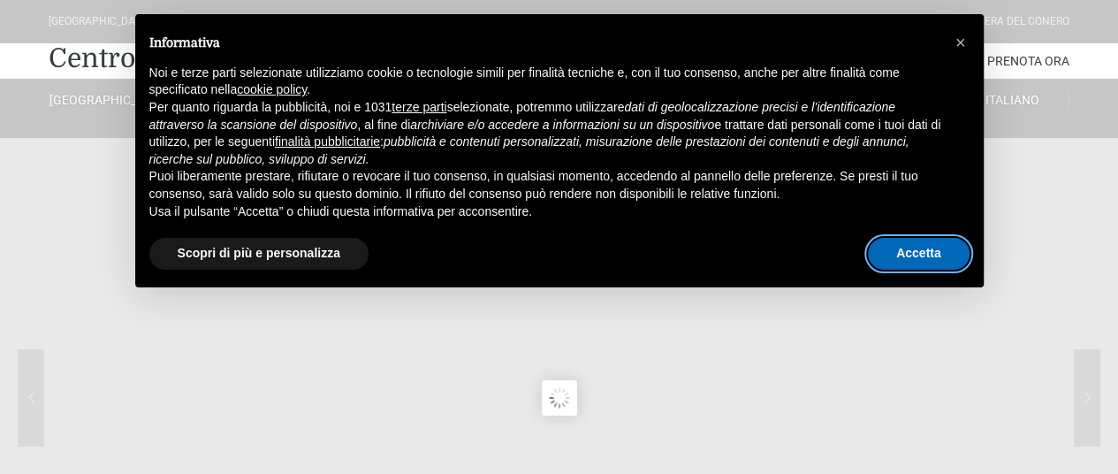
click at [924, 239] on button "Accetta" at bounding box center [919, 254] width 102 height 32
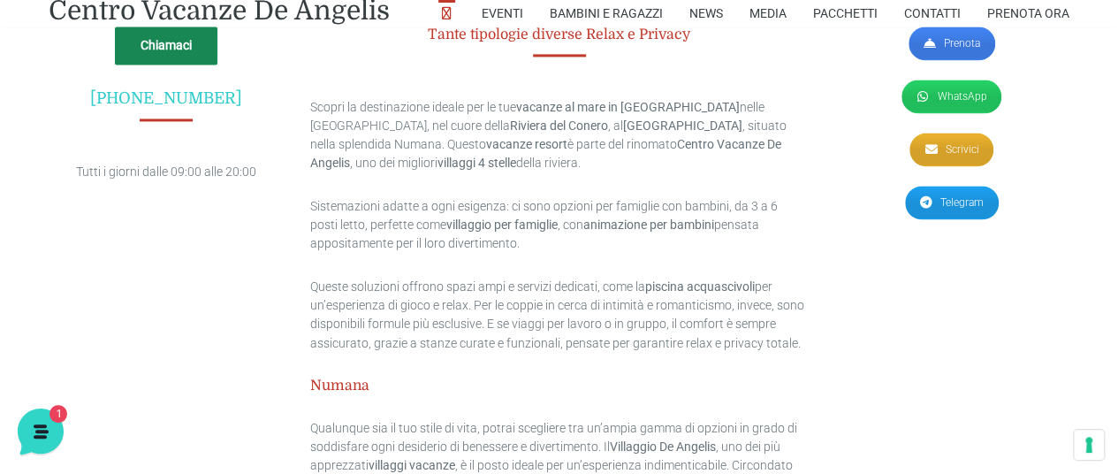
scroll to position [4699, 0]
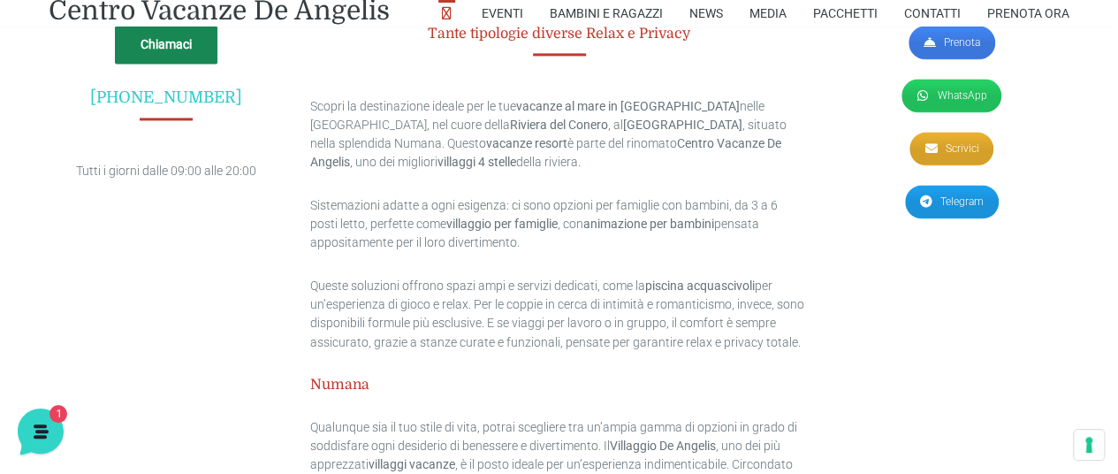
click at [684, 97] on p "Scopri la destinazione ideale per le tue vacanze al mare in [GEOGRAPHIC_DATA] n…" at bounding box center [558, 134] width 497 height 74
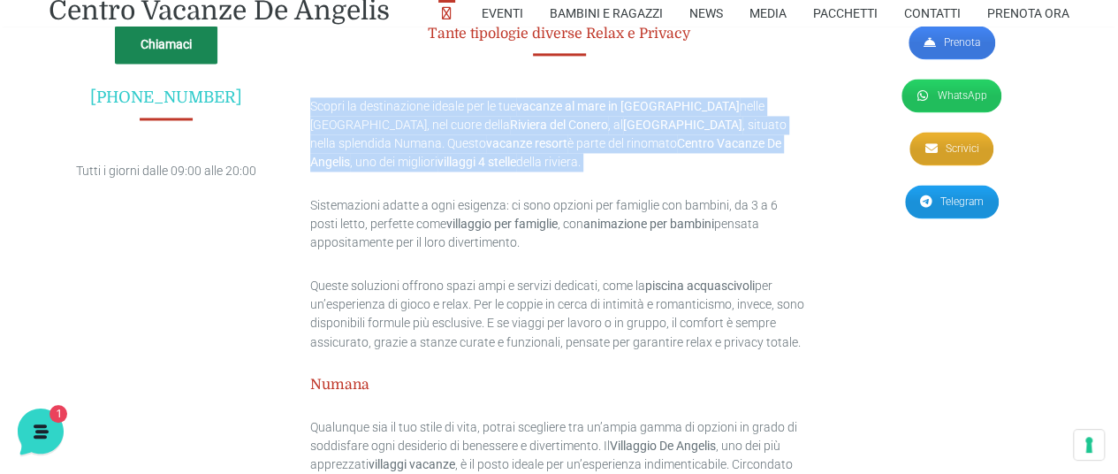
click at [684, 97] on p "Scopri la destinazione ideale per le tue vacanze al mare in [GEOGRAPHIC_DATA] n…" at bounding box center [558, 134] width 497 height 74
click at [607, 140] on p "Scopri la destinazione ideale per le tue vacanze al mare in [GEOGRAPHIC_DATA] n…" at bounding box center [558, 134] width 497 height 74
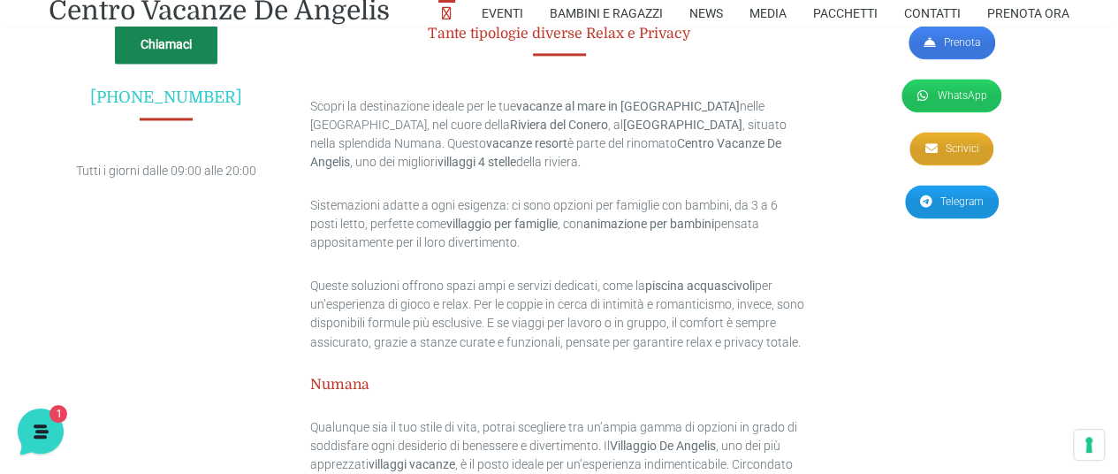
scroll to position [4932, 0]
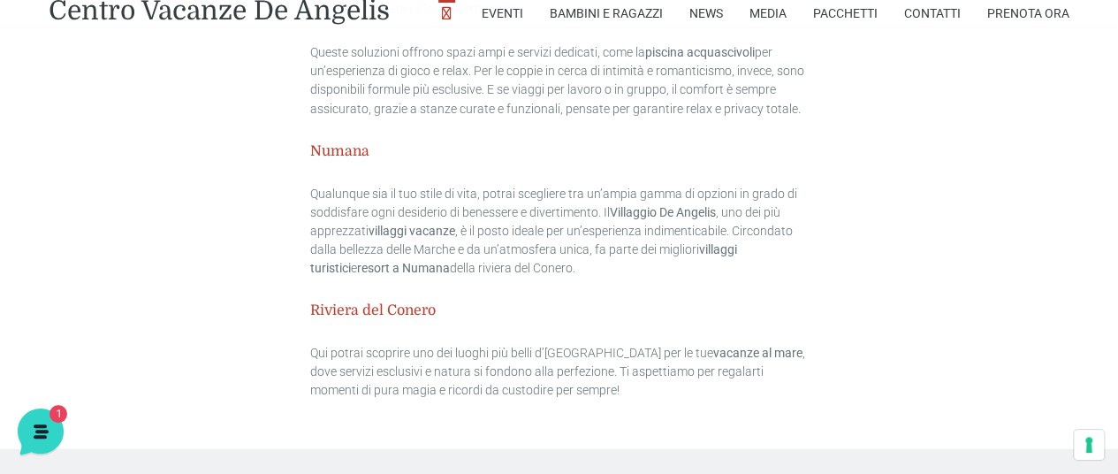
click at [482, 184] on p "Qualunque sia il tuo stile di vita, potrai scegliere tra un’ampia gamma di opzi…" at bounding box center [558, 230] width 497 height 93
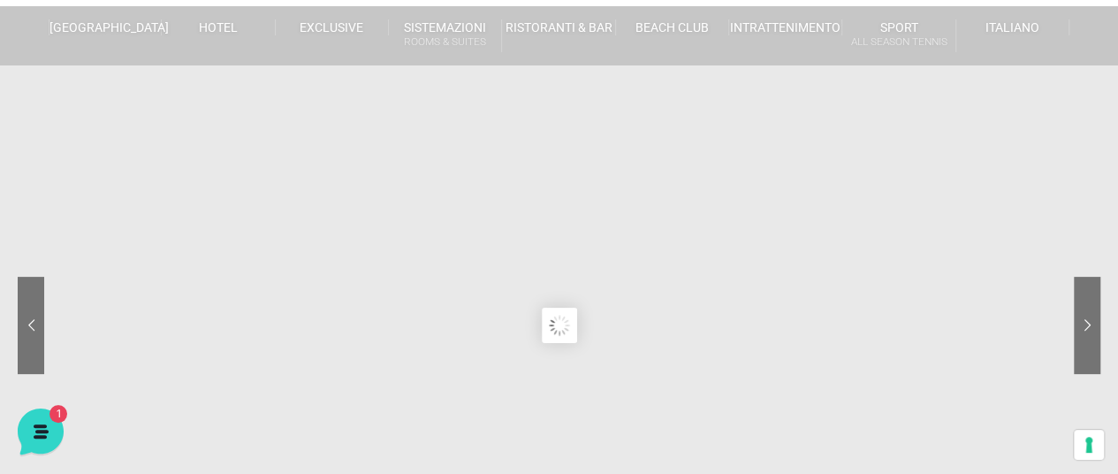
scroll to position [0, 0]
